Goal: Go to known website: Access a specific website the user already knows

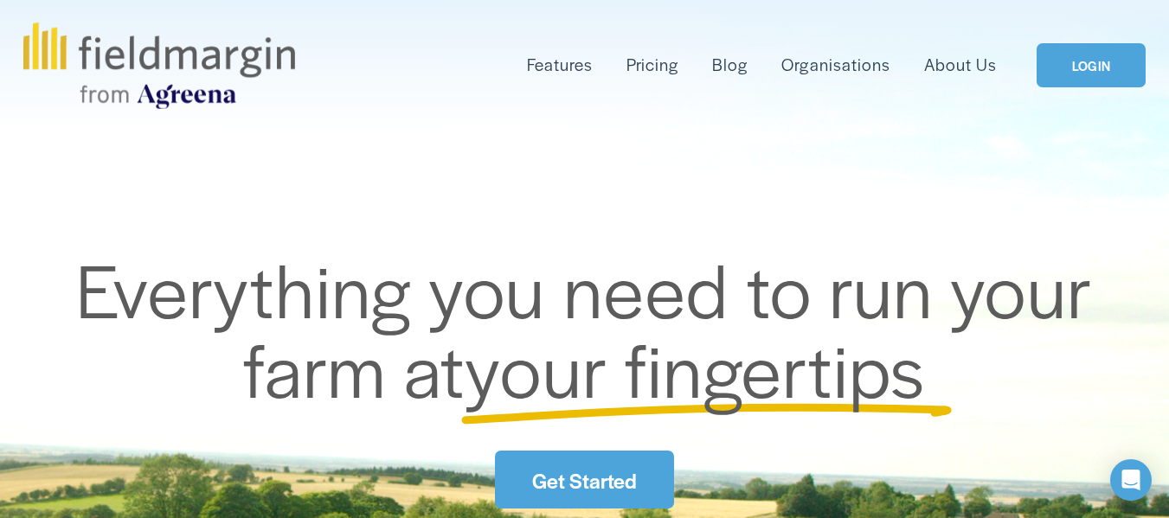
click at [1054, 58] on link "LOGIN" at bounding box center [1090, 65] width 109 height 44
